Goal: Information Seeking & Learning: Learn about a topic

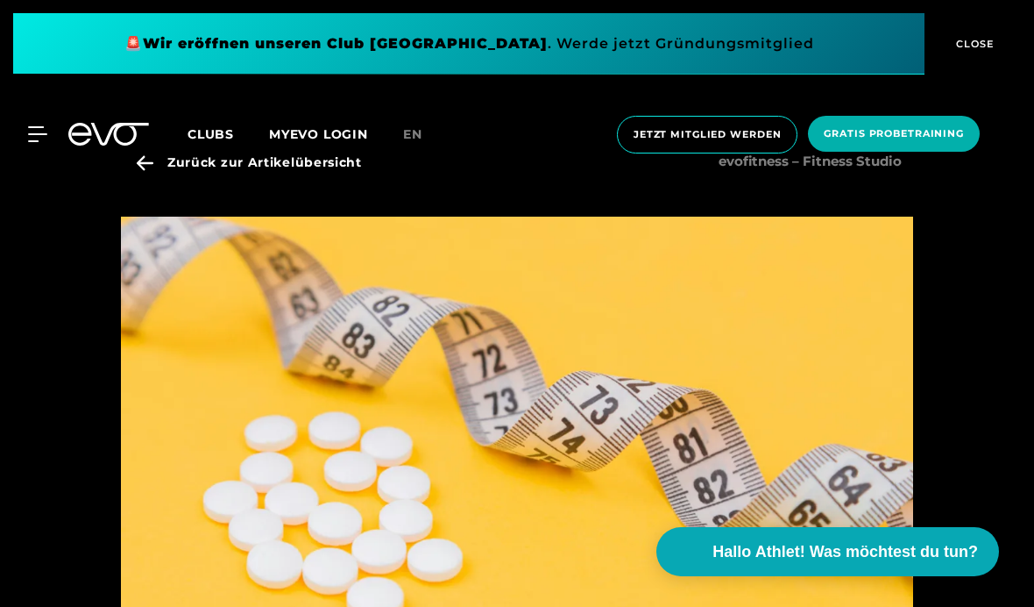
click at [150, 167] on div "MyEVO Login Über EVO Mitgliedschaften Probetraining TAGESPASS EVO Studios [GEOG…" at bounding box center [517, 135] width 1034 height 94
click at [155, 175] on div "MyEVO Login Über EVO Mitgliedschaften Probetraining TAGESPASS EVO Studios [GEOG…" at bounding box center [517, 135] width 1034 height 94
click at [178, 167] on div "MyEVO Login Über EVO Mitgliedschaften Probetraining TAGESPASS EVO Studios [GEOG…" at bounding box center [517, 135] width 1034 height 94
click at [146, 166] on div "MyEVO Login Über EVO Mitgliedschaften Probetraining TAGESPASS EVO Studios [GEOG…" at bounding box center [517, 135] width 1027 height 66
click at [221, 167] on div "MyEVO Login Über EVO Mitgliedschaften Probetraining TAGESPASS EVO Studios [GEOG…" at bounding box center [517, 135] width 1034 height 94
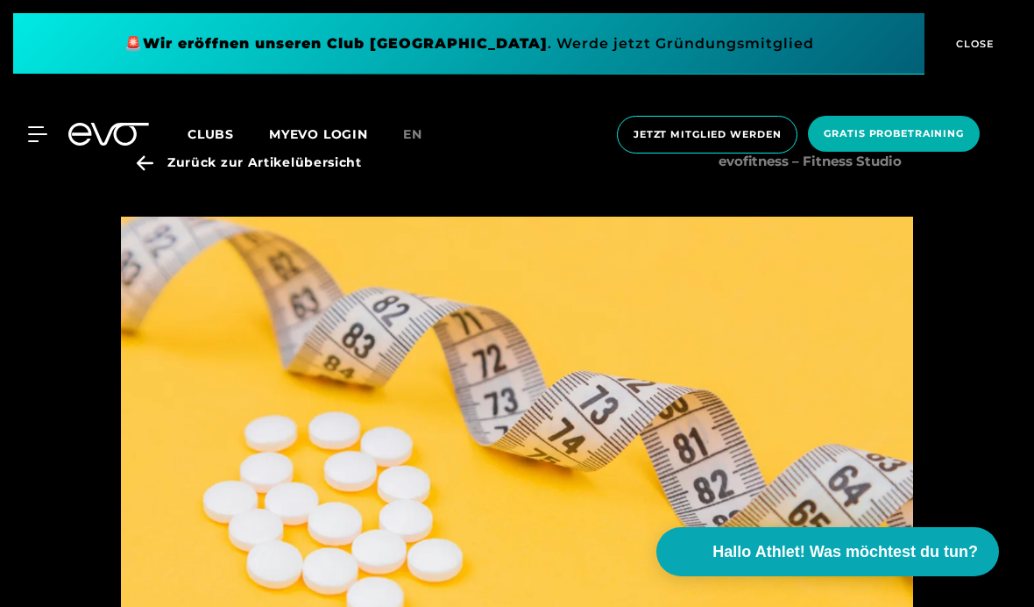
click at [149, 160] on div "MyEVO Login Über EVO Mitgliedschaften Probetraining TAGESPASS EVO Studios [GEOG…" at bounding box center [517, 135] width 1027 height 66
click at [33, 131] on icon at bounding box center [37, 134] width 19 height 16
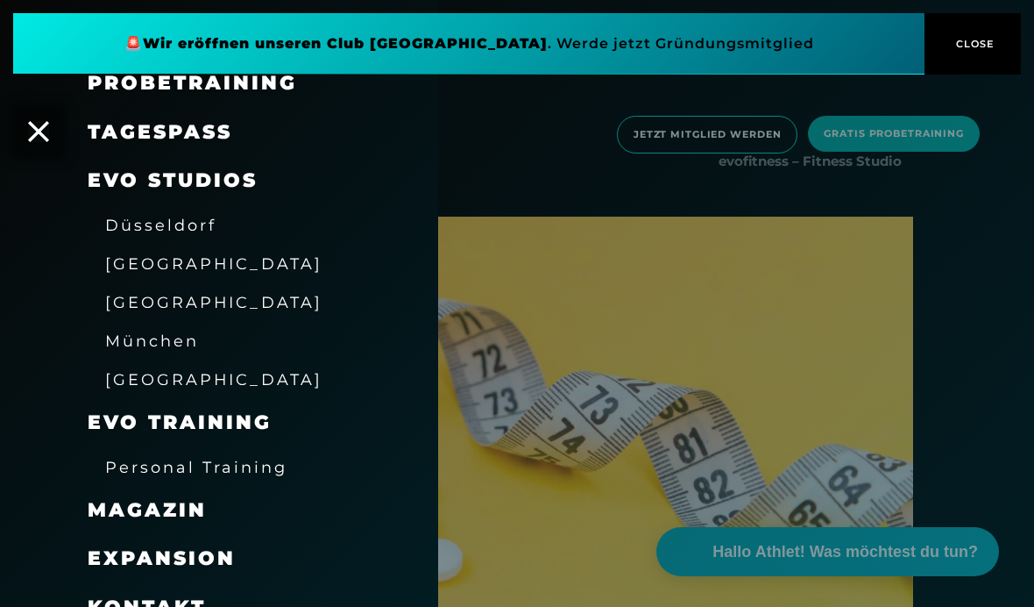
scroll to position [175, 0]
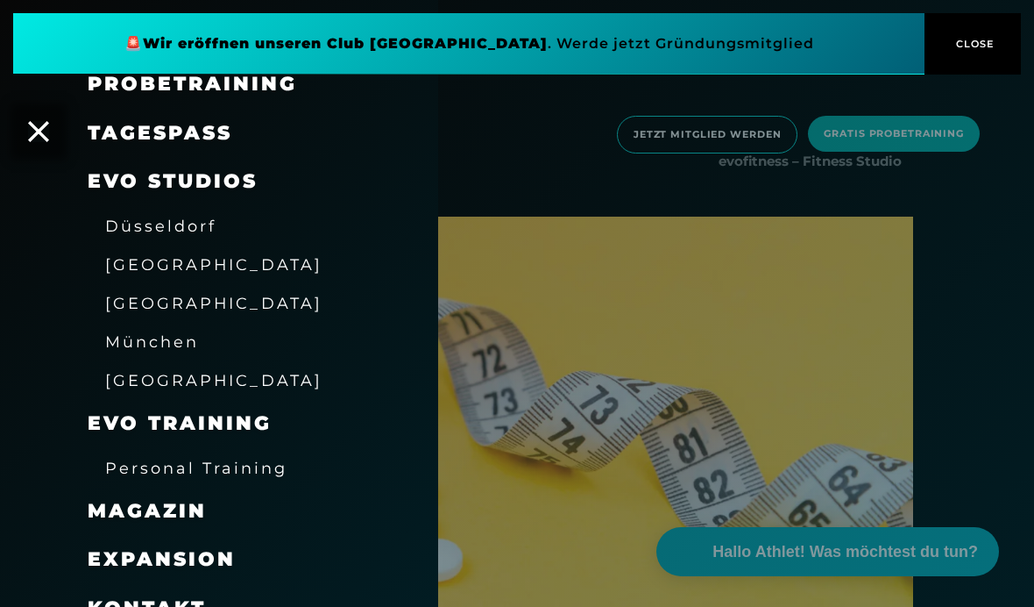
click at [188, 500] on span "Magazin" at bounding box center [147, 511] width 119 height 24
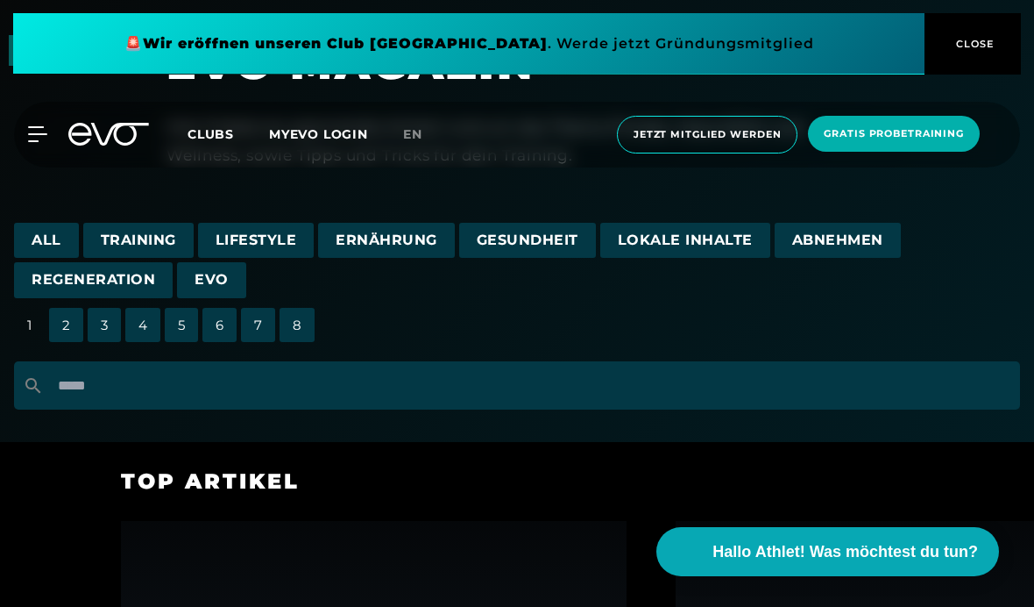
scroll to position [121, 0]
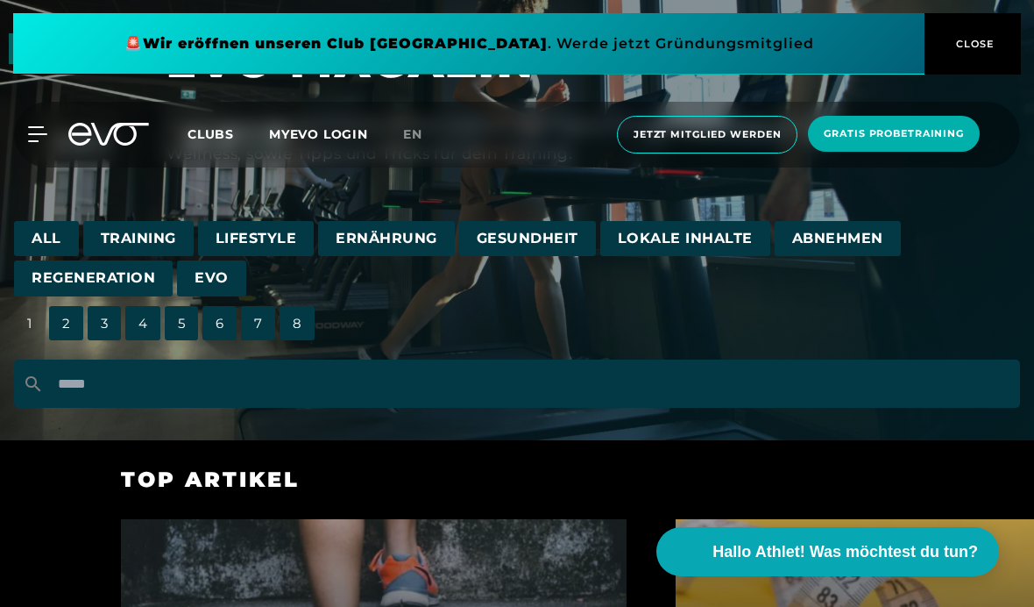
click at [414, 247] on span "Ernährung" at bounding box center [386, 239] width 137 height 36
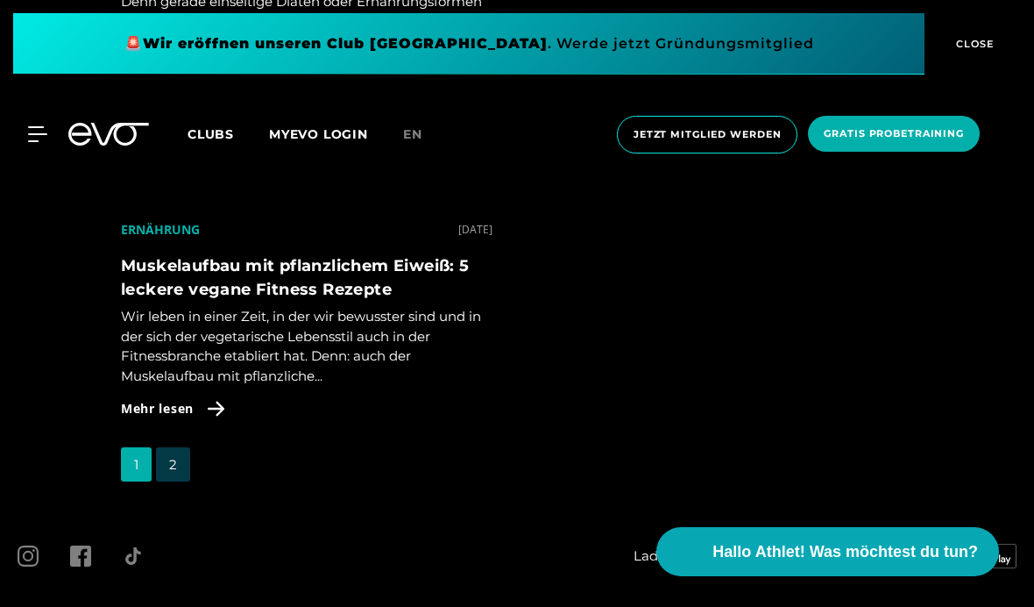
scroll to position [6908, 0]
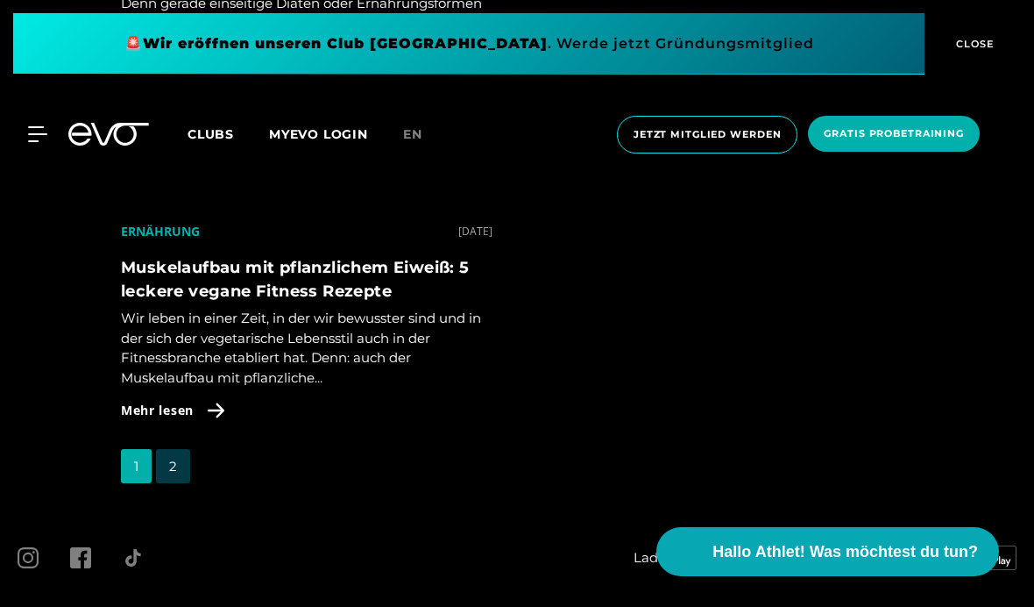
click at [177, 451] on div "Ernährung [DATE] Muskelaufbau mit pflanzlichem Eiweiß: 5 leckere vegane Fitness…" at bounding box center [306, 331] width 421 height 303
click at [174, 446] on div "Ernährung [DATE] Muskelaufbau mit pflanzlichem Eiweiß: 5 leckere vegane Fitness…" at bounding box center [306, 331] width 421 height 303
click at [179, 445] on div "Ernährung [DATE] Muskelaufbau mit pflanzlichem Eiweiß: 5 leckere vegane Fitness…" at bounding box center [306, 331] width 421 height 303
click at [181, 437] on div "Ernährung [DATE] Muskelaufbau mit pflanzlichem Eiweiß: 5 leckere vegane Fitness…" at bounding box center [306, 331] width 421 height 303
click at [177, 441] on div "Ernährung [DATE] Muskelaufbau mit pflanzlichem Eiweiß: 5 leckere vegane Fitness…" at bounding box center [306, 331] width 421 height 303
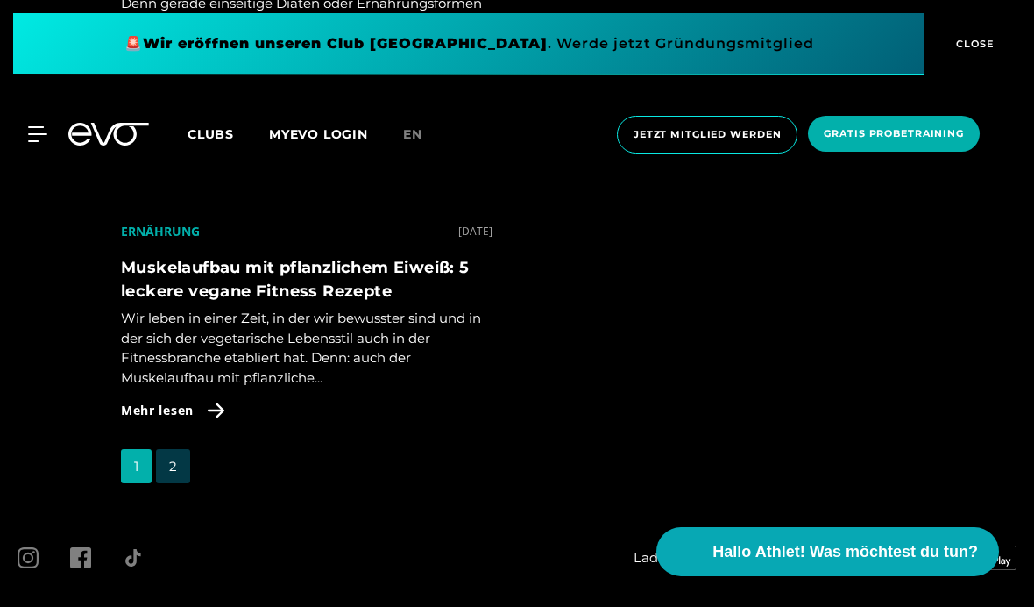
click at [176, 441] on div "Ernährung [DATE] Muskelaufbau mit pflanzlichem Eiweiß: 5 leckere vegane Fitness…" at bounding box center [306, 331] width 421 height 303
click at [175, 440] on div "Ernährung [DATE] Muskelaufbau mit pflanzlichem Eiweiß: 5 leckere vegane Fitness…" at bounding box center [306, 331] width 421 height 303
click at [181, 439] on div "Ernährung [DATE] Muskelaufbau mit pflanzlichem Eiweiß: 5 leckere vegane Fitness…" at bounding box center [306, 331] width 421 height 303
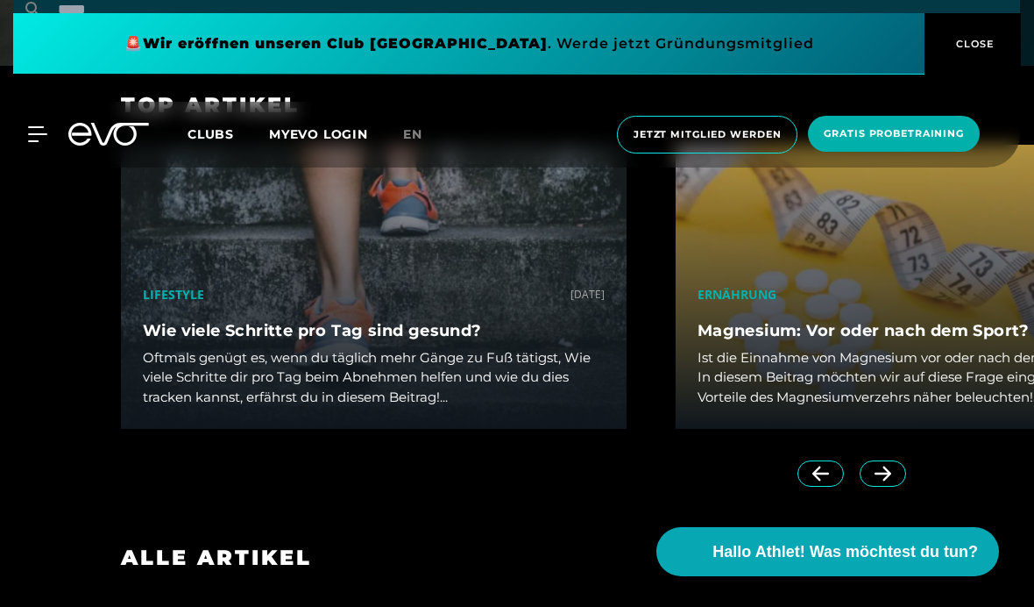
scroll to position [0, 0]
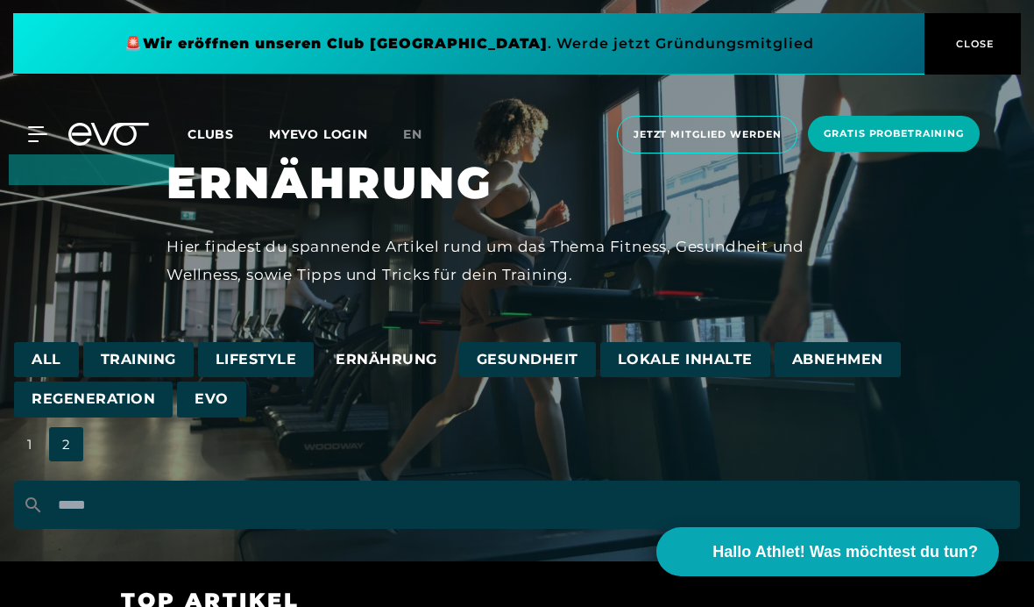
click at [516, 354] on span "Gesundheit" at bounding box center [527, 360] width 137 height 36
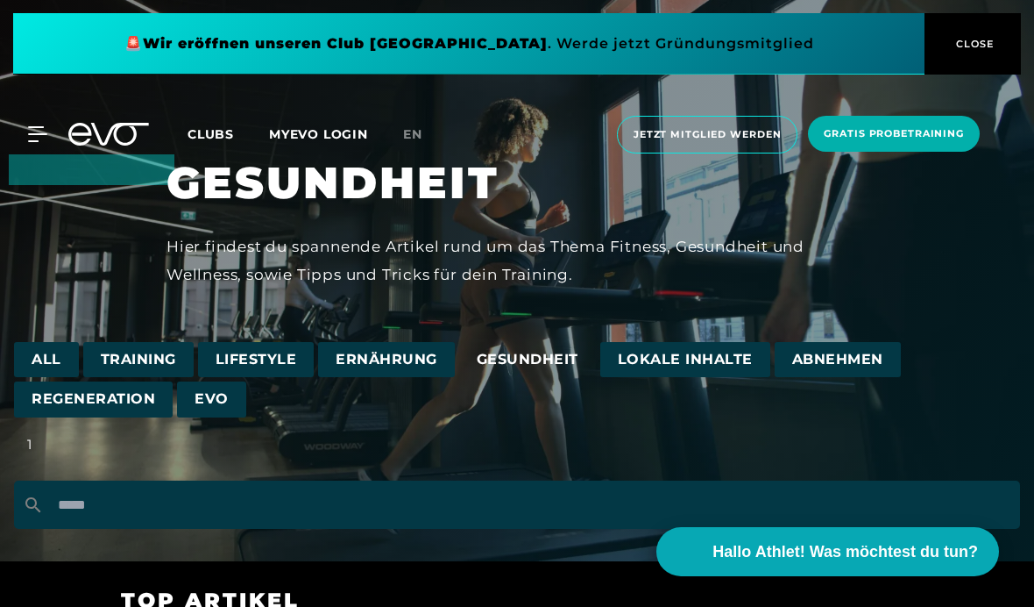
click at [697, 360] on span "Lokale Inhalte" at bounding box center [685, 360] width 170 height 36
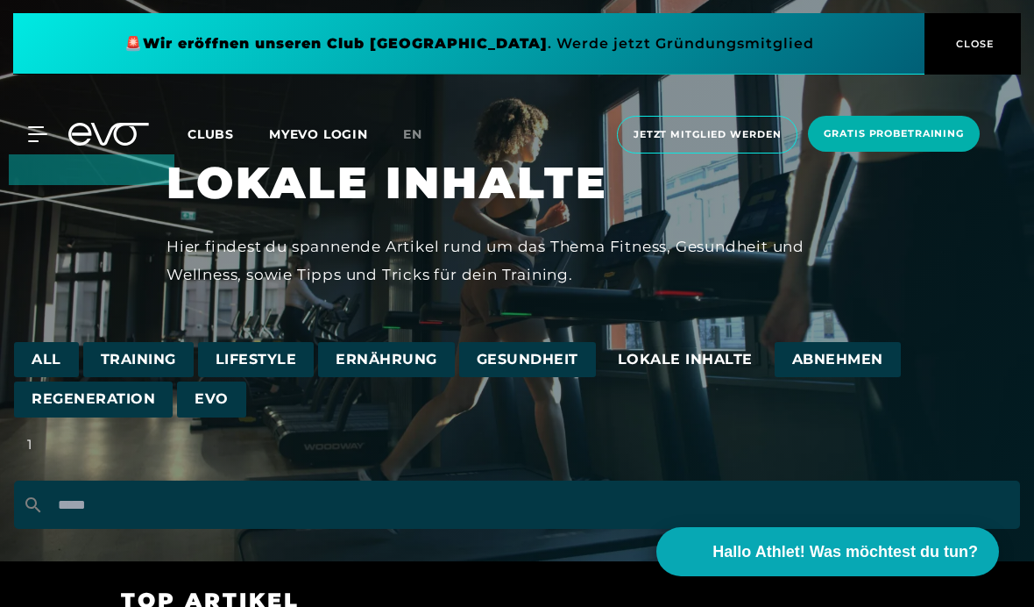
click at [205, 388] on span "EVO" at bounding box center [211, 399] width 69 height 36
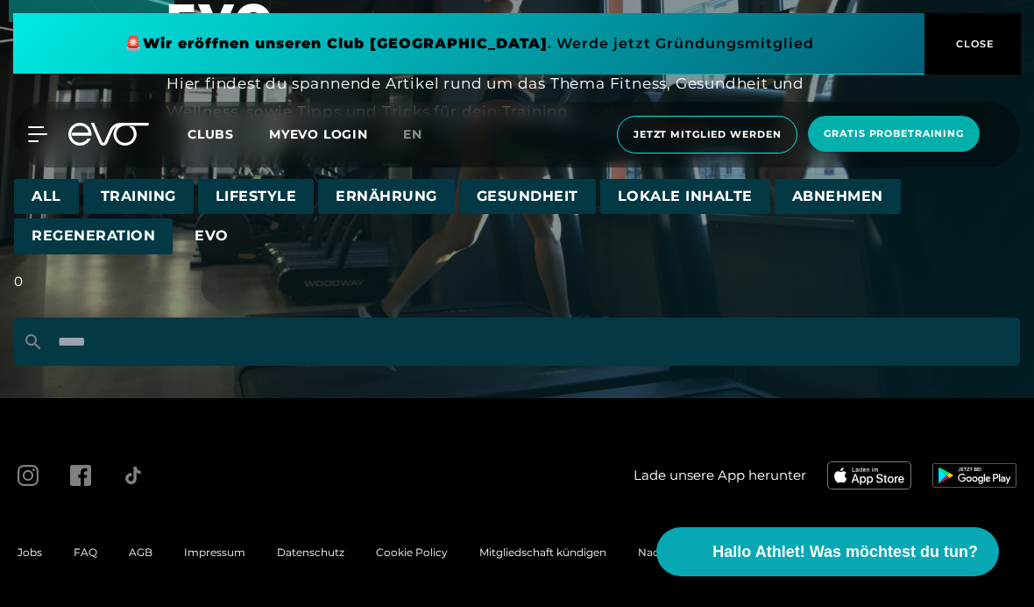
scroll to position [186, 0]
click at [89, 254] on span "Regeneration" at bounding box center [93, 236] width 159 height 36
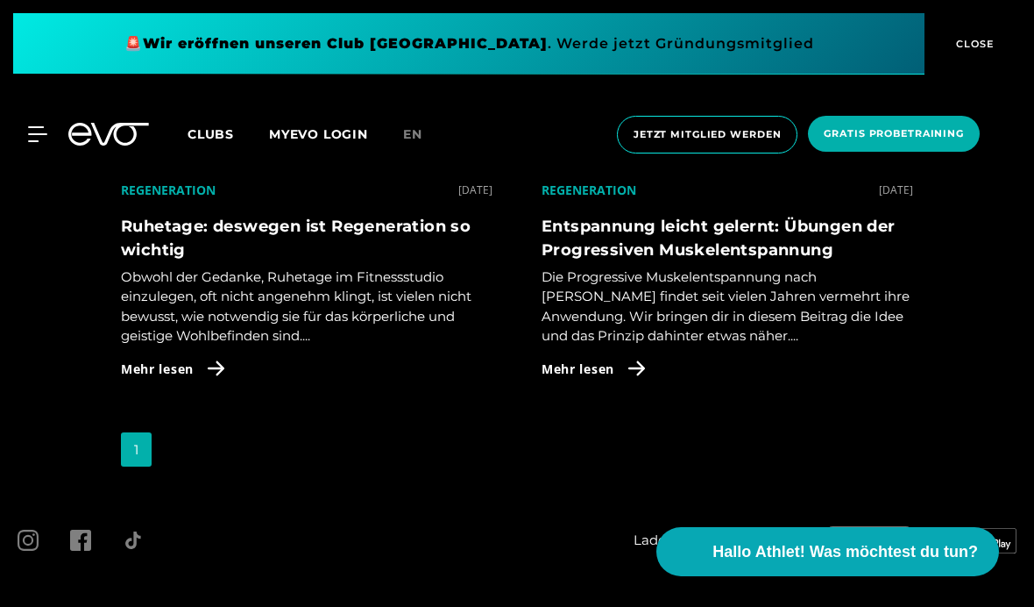
scroll to position [1161, 0]
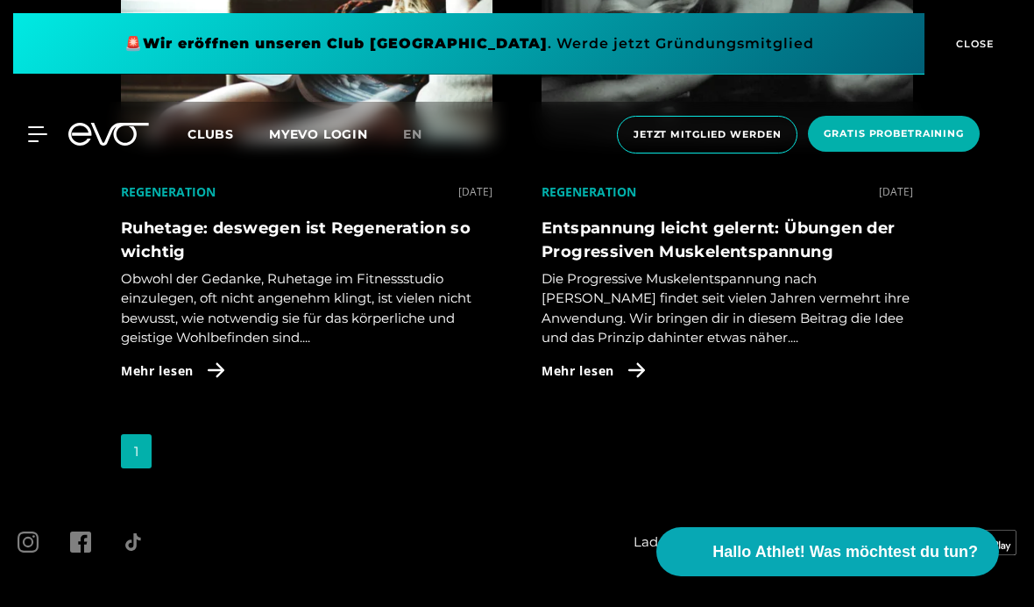
click at [150, 606] on span "AGB" at bounding box center [141, 618] width 24 height 13
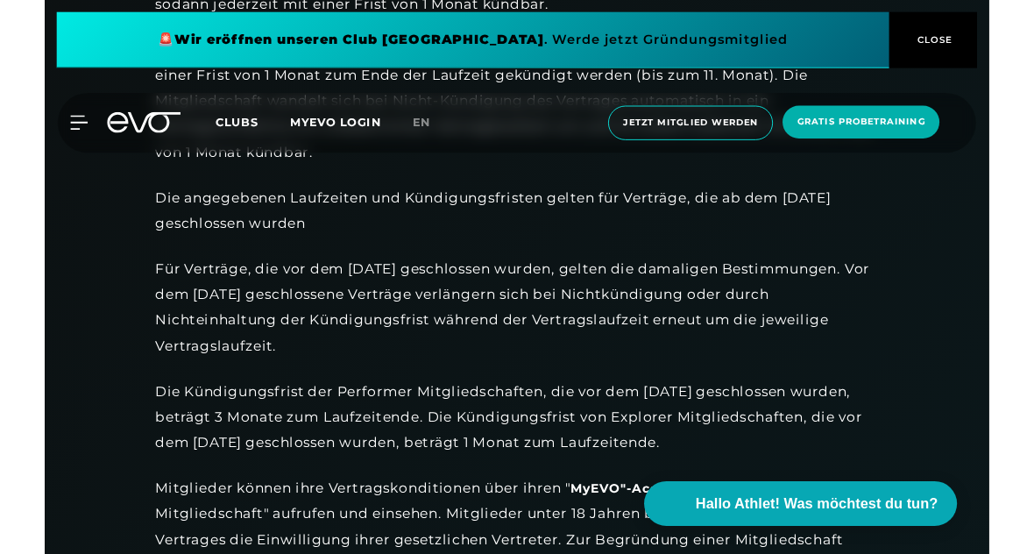
scroll to position [1651, 0]
